Goal: Navigation & Orientation: Find specific page/section

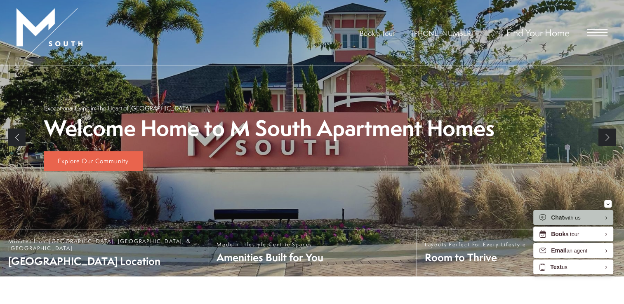
scroll to position [142, 0]
click at [592, 34] on span "Open Menu" at bounding box center [597, 32] width 21 height 7
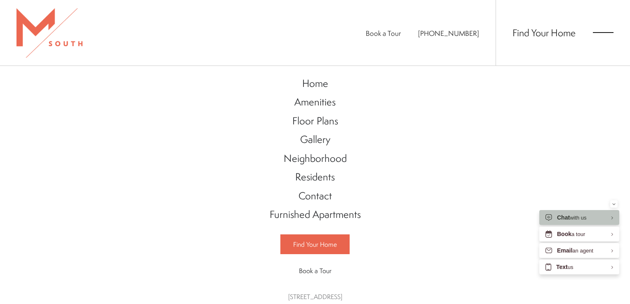
scroll to position [17, 0]
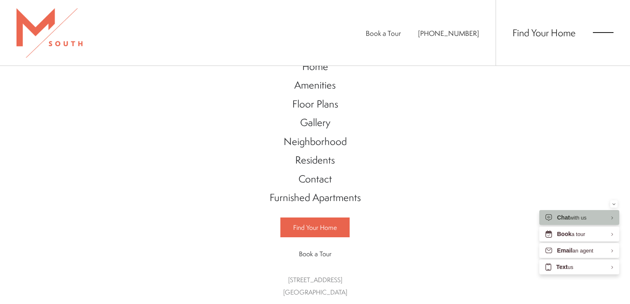
drag, startPoint x: 371, startPoint y: 172, endPoint x: 406, endPoint y: 160, distance: 36.8
click at [406, 160] on div "Home Amenities Floor Plans Gallery Neighborhood Residents Contact" at bounding box center [315, 185] width 630 height 238
click at [414, 245] on div "Home Amenities Floor Plans Gallery Neighborhood Residents Contact" at bounding box center [315, 185] width 630 height 238
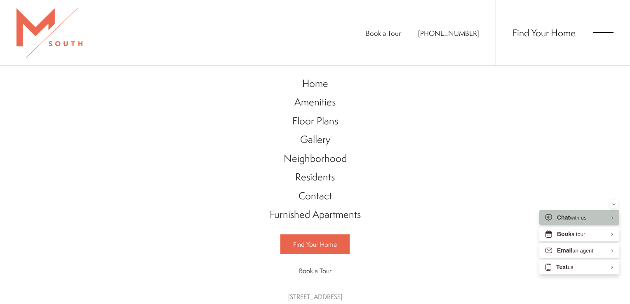
click at [535, 138] on div "Home Amenities Floor Plans Gallery Neighborhood Residents Contact" at bounding box center [315, 185] width 630 height 238
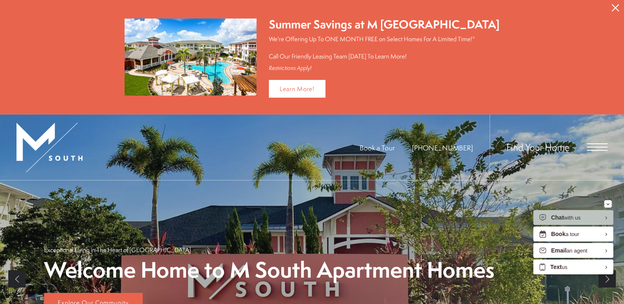
click at [615, 9] on icon "Close Alert" at bounding box center [615, 7] width 7 height 7
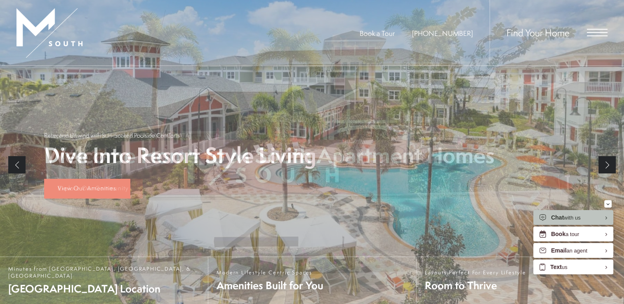
click at [596, 31] on span "Open Menu" at bounding box center [597, 32] width 21 height 7
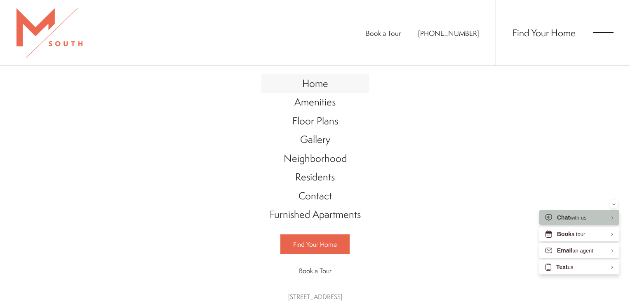
click at [311, 87] on span "Home" at bounding box center [315, 83] width 26 height 14
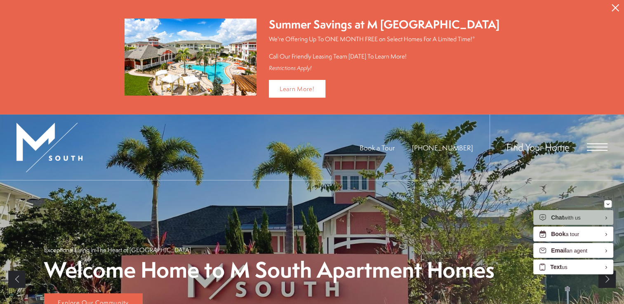
click at [613, 12] on button "Proceed To Website" at bounding box center [615, 8] width 17 height 16
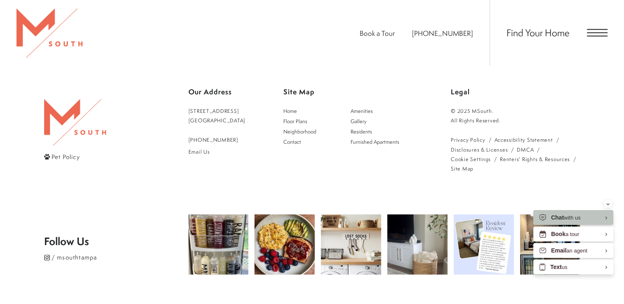
scroll to position [1431, 0]
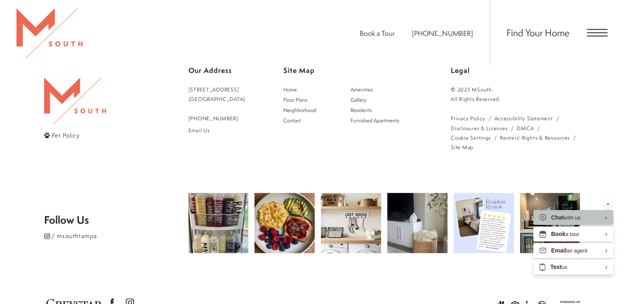
click at [482, 304] on footer "Pet Policy Our Address 5110 South Manhattan Avenue Tampa, FL 33611 813-570-8014…" at bounding box center [312, 188] width 536 height 311
click at [606, 204] on icon "Minimize" at bounding box center [607, 204] width 3 height 2
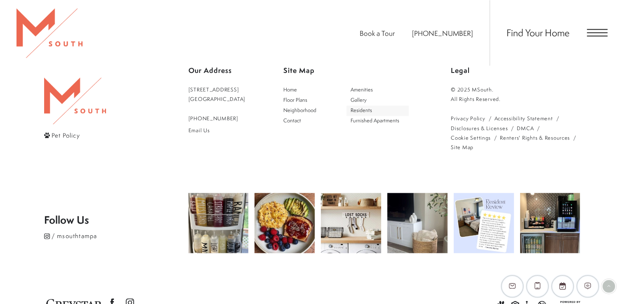
click at [365, 107] on span "Residents" at bounding box center [361, 110] width 21 height 7
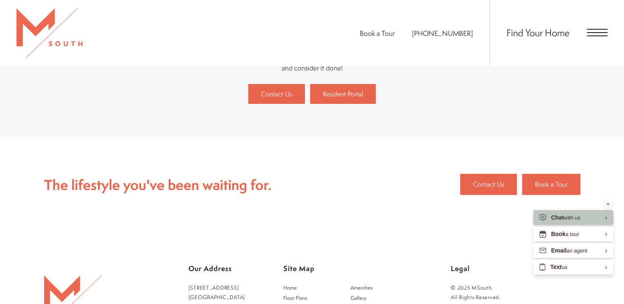
scroll to position [227, 0]
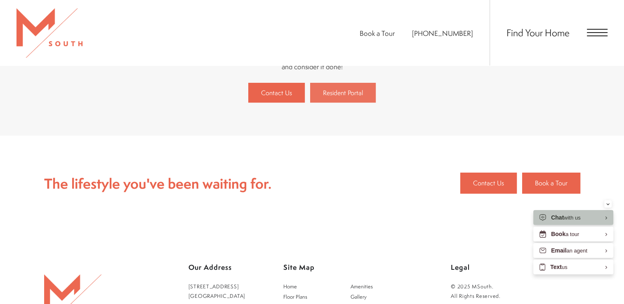
click at [367, 90] on link "Resident Portal" at bounding box center [343, 93] width 66 height 20
